Goal: Information Seeking & Learning: Learn about a topic

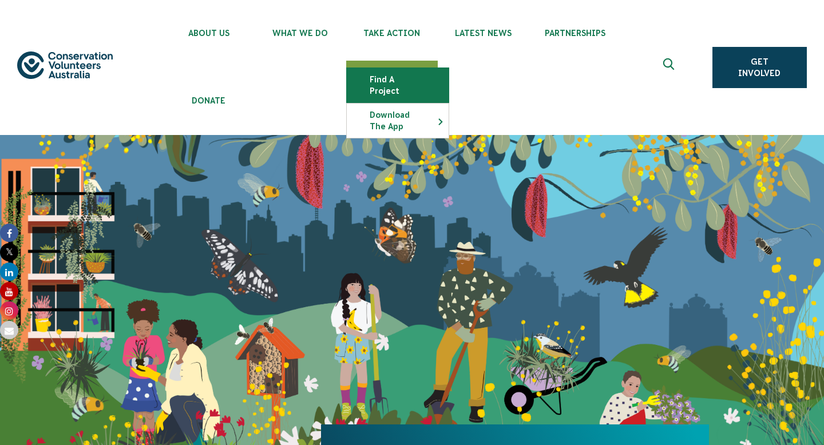
click at [408, 78] on link "Find a project" at bounding box center [398, 85] width 102 height 34
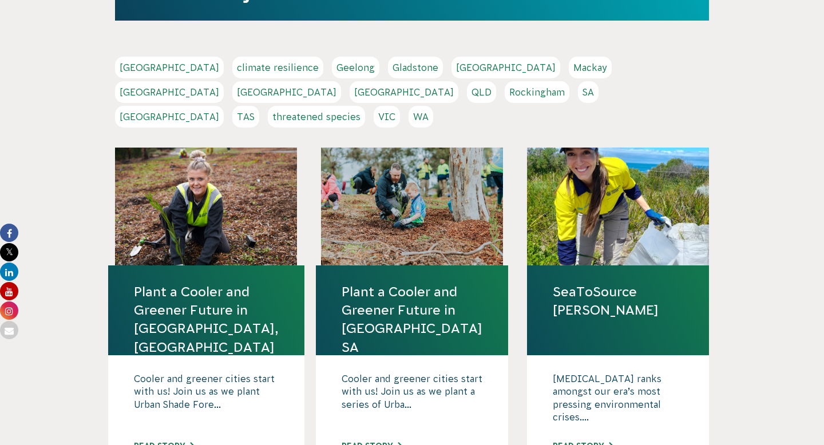
click at [341, 81] on link "NSW" at bounding box center [286, 92] width 109 height 22
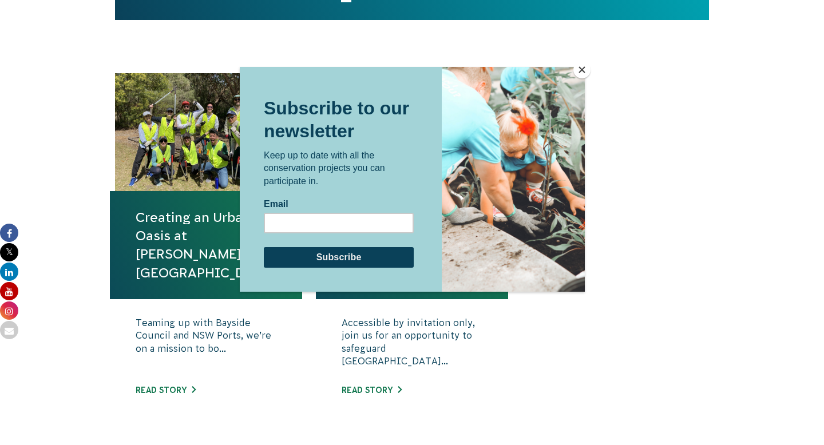
click at [581, 69] on button "Close" at bounding box center [582, 69] width 17 height 17
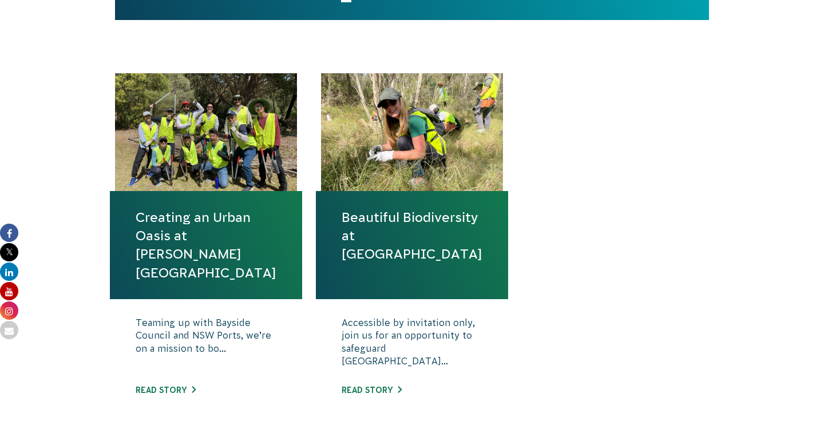
click at [575, 316] on div "Creating an Urban Oasis at [PERSON_NAME][GEOGRAPHIC_DATA] Teaming up with Baysi…" at bounding box center [412, 263] width 618 height 381
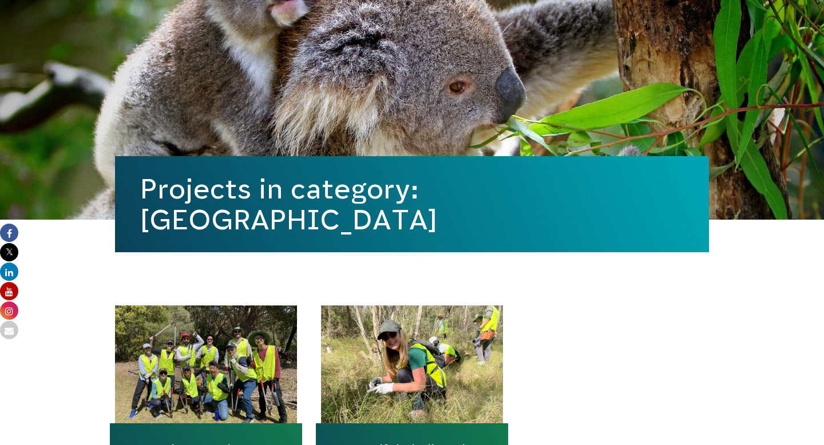
scroll to position [197, 0]
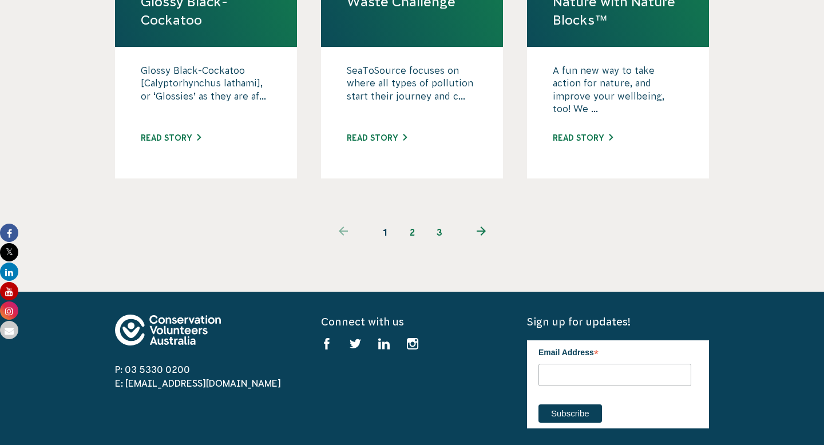
scroll to position [1360, 0]
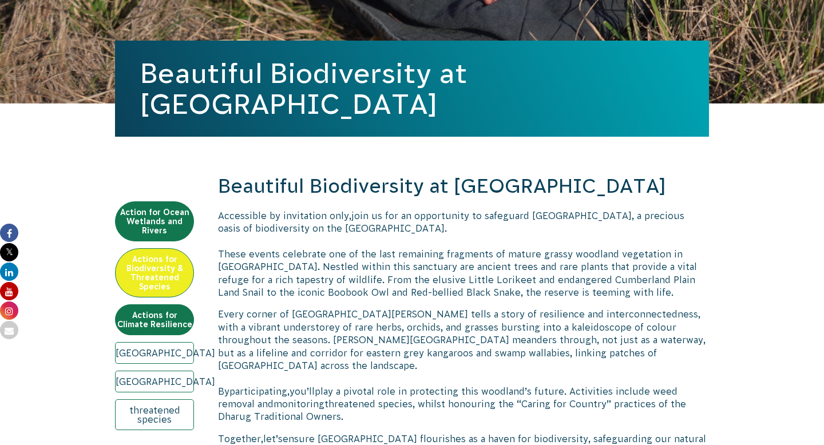
scroll to position [320, 0]
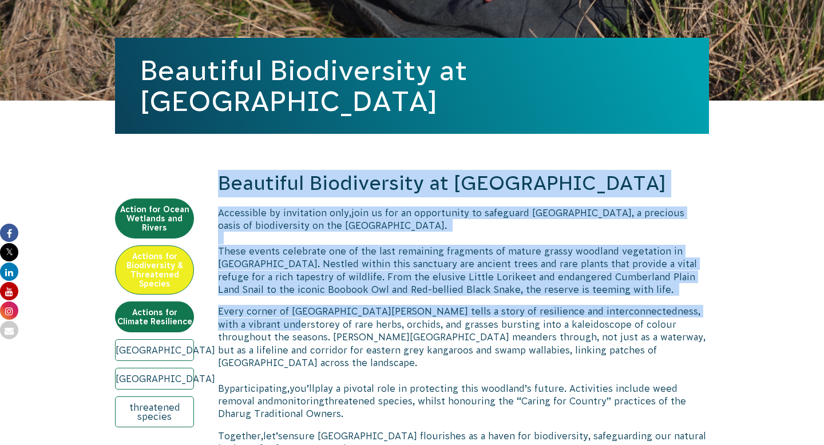
drag, startPoint x: 220, startPoint y: 187, endPoint x: 281, endPoint y: 331, distance: 156.2
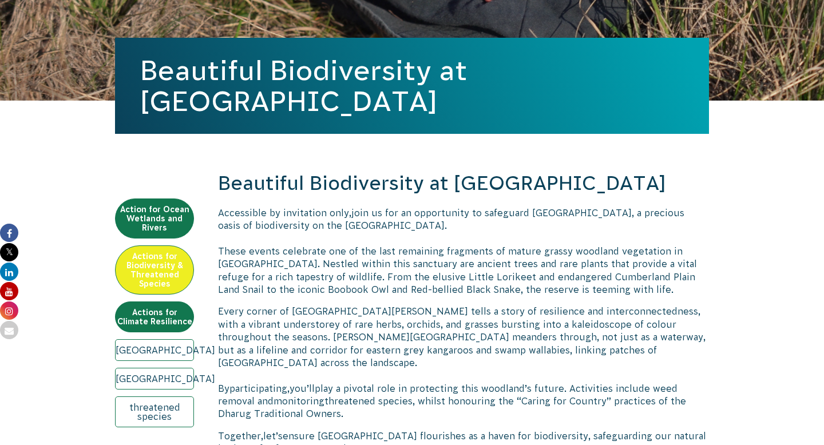
click at [281, 331] on p "Every corner of [GEOGRAPHIC_DATA][PERSON_NAME] tells a story of resilience and …" at bounding box center [463, 363] width 491 height 116
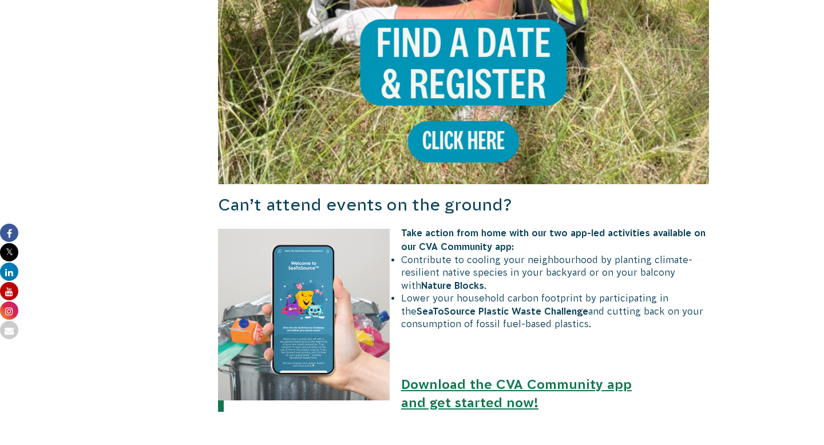
scroll to position [1119, 0]
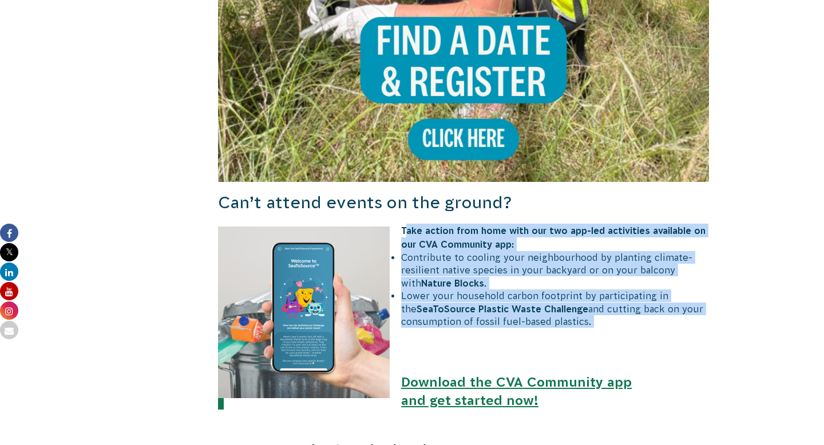
drag, startPoint x: 408, startPoint y: 220, endPoint x: 489, endPoint y: 320, distance: 128.7
click at [492, 321] on div "Beautiful Biodiversity at [GEOGRAPHIC_DATA] Accessible by invitation only, join…" at bounding box center [463, 59] width 491 height 1376
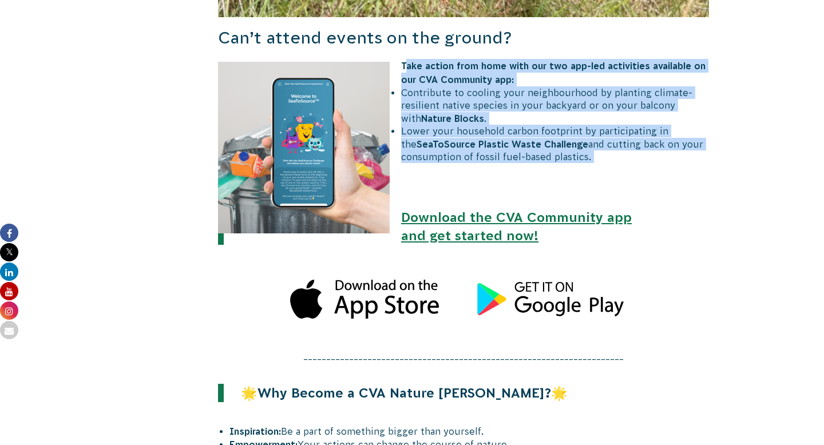
click at [469, 125] on li "Lower your household carbon footprint by participating in the SeaToSource Plast…" at bounding box center [470, 144] width 480 height 38
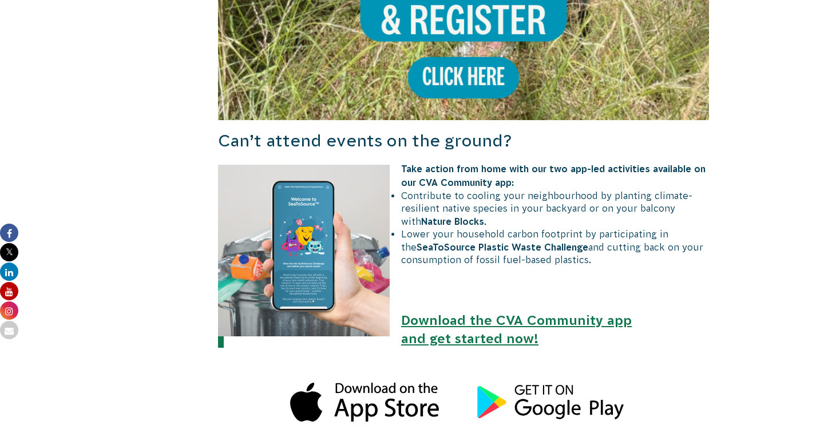
scroll to position [1177, 0]
